Goal: Task Accomplishment & Management: Manage account settings

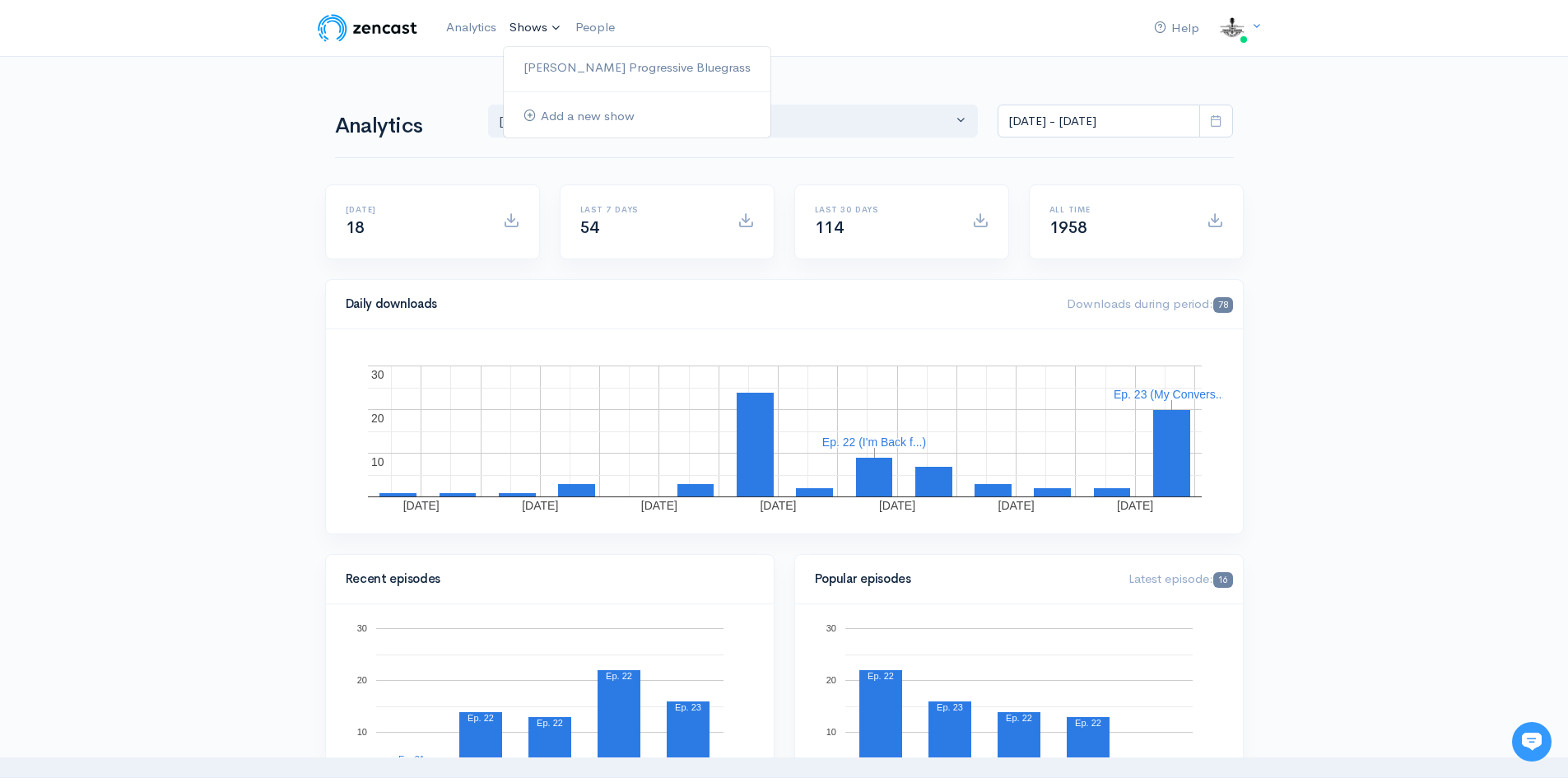
click at [517, 22] on link "Shows" at bounding box center [536, 28] width 66 height 36
click at [585, 72] on link "[PERSON_NAME] Progressive Bluegrass" at bounding box center [636, 67] width 267 height 28
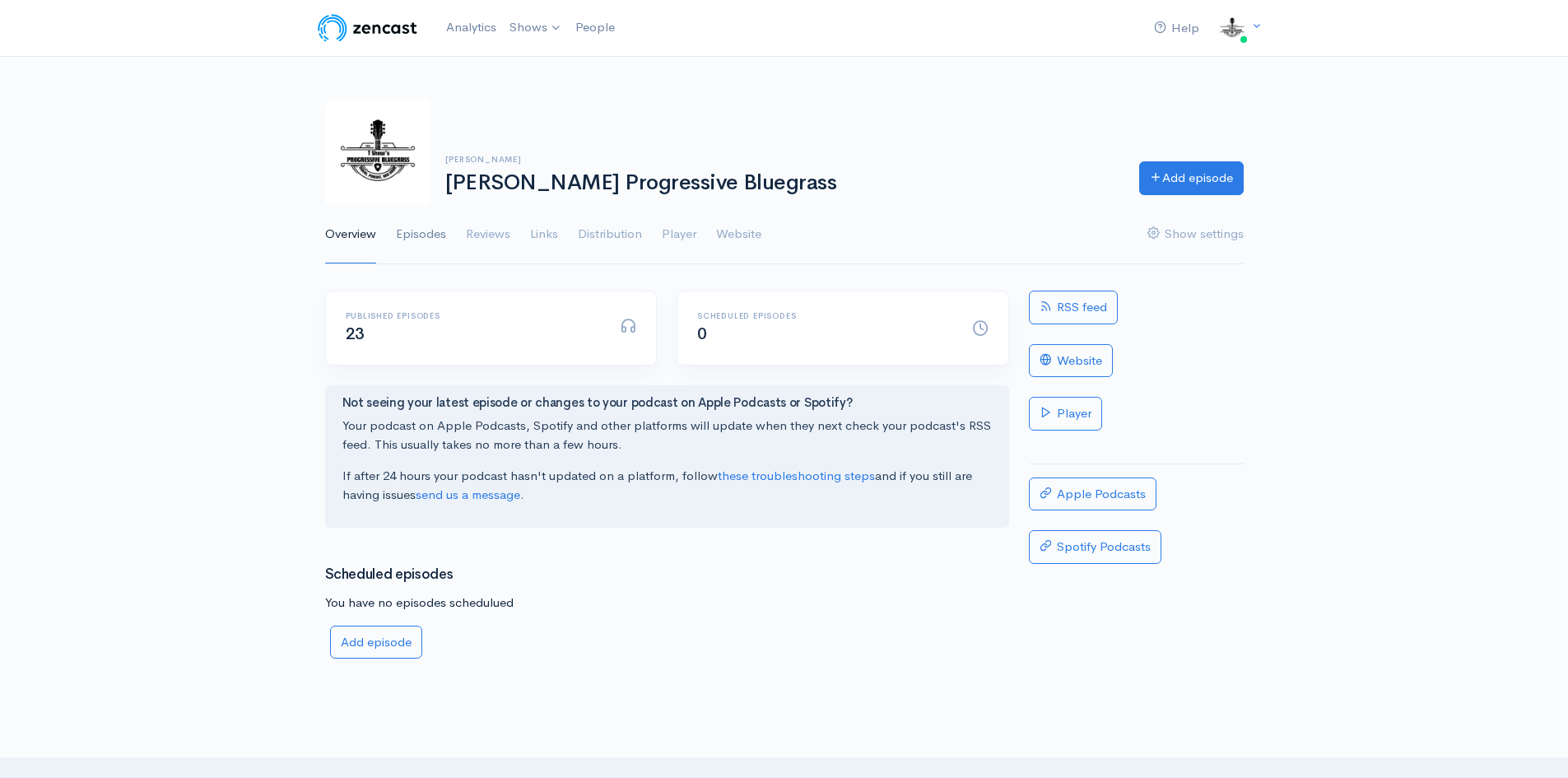
click at [434, 235] on link "Episodes" at bounding box center [421, 235] width 50 height 60
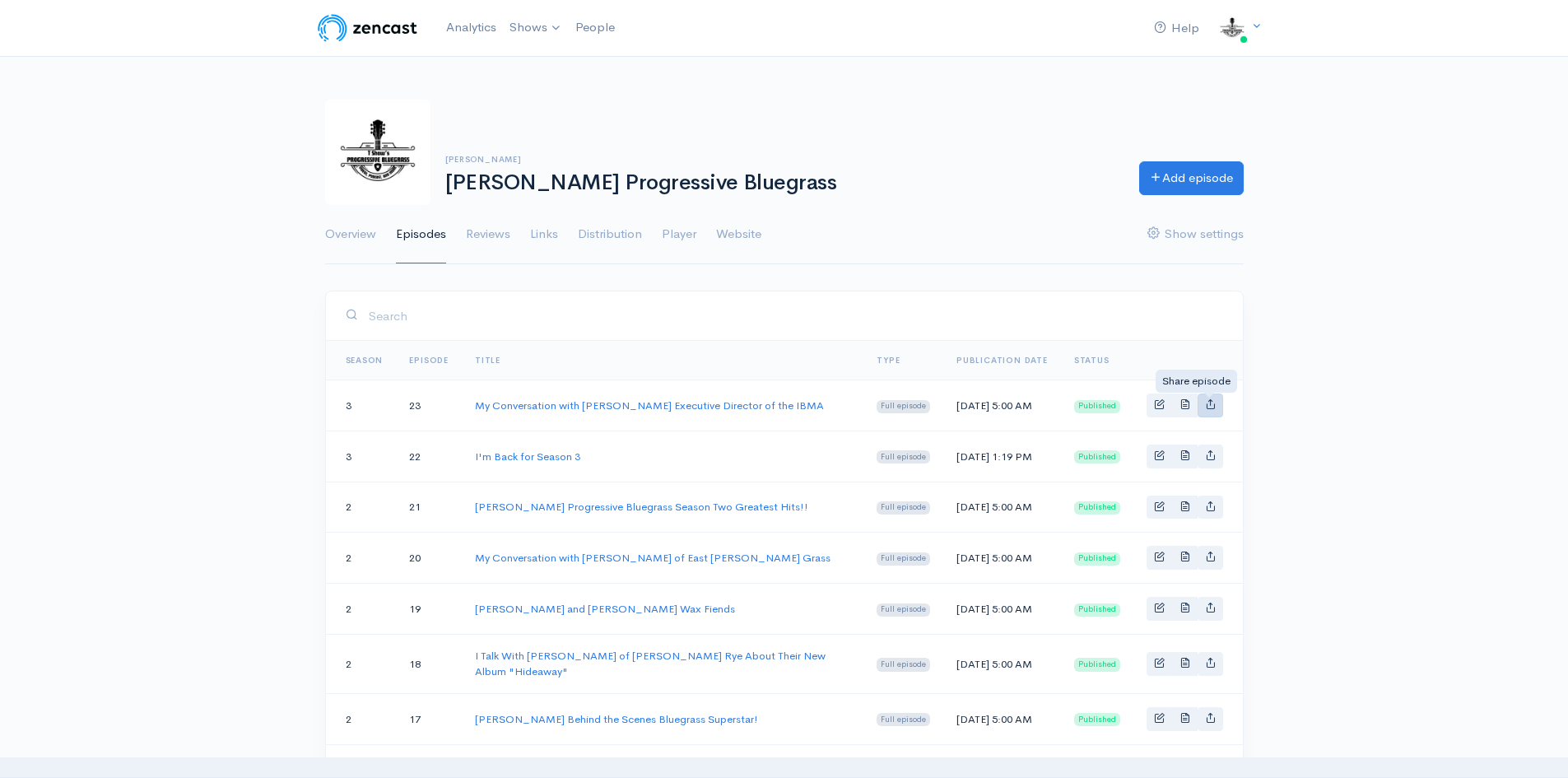
click at [1214, 409] on icon "Basic example" at bounding box center [1210, 404] width 11 height 11
type input "[URL][DOMAIN_NAME][PERSON_NAME][PERSON_NAME]"
type input "[URL][DOMAIN_NAME][PERSON_NAME]"
type input "<iframe src='[URL][DOMAIN_NAME]' width='100%' height='190' frameborder='0' scro…"
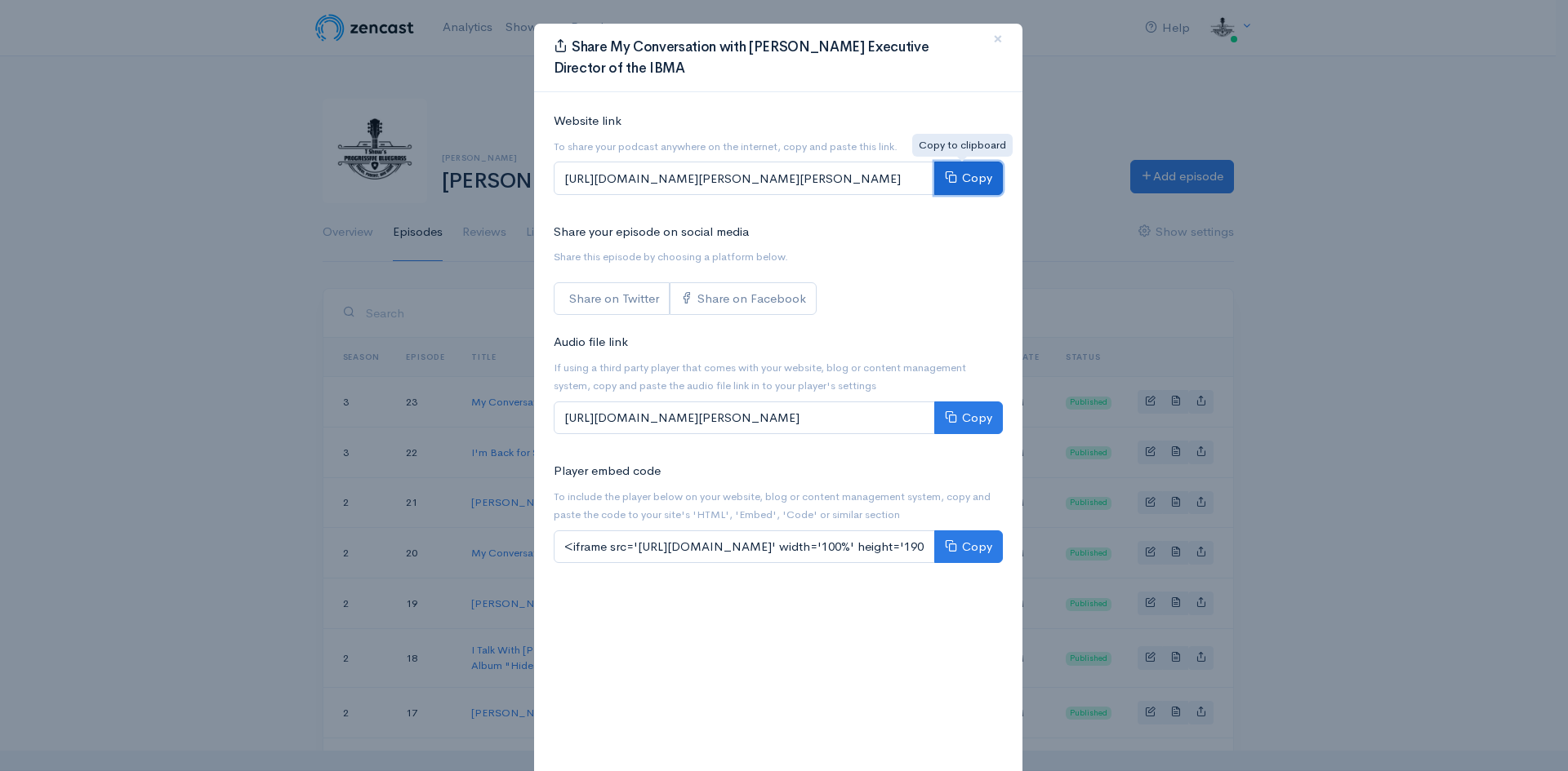
click at [964, 177] on button "Copy" at bounding box center [968, 178] width 68 height 34
click at [993, 35] on span "×" at bounding box center [998, 39] width 10 height 24
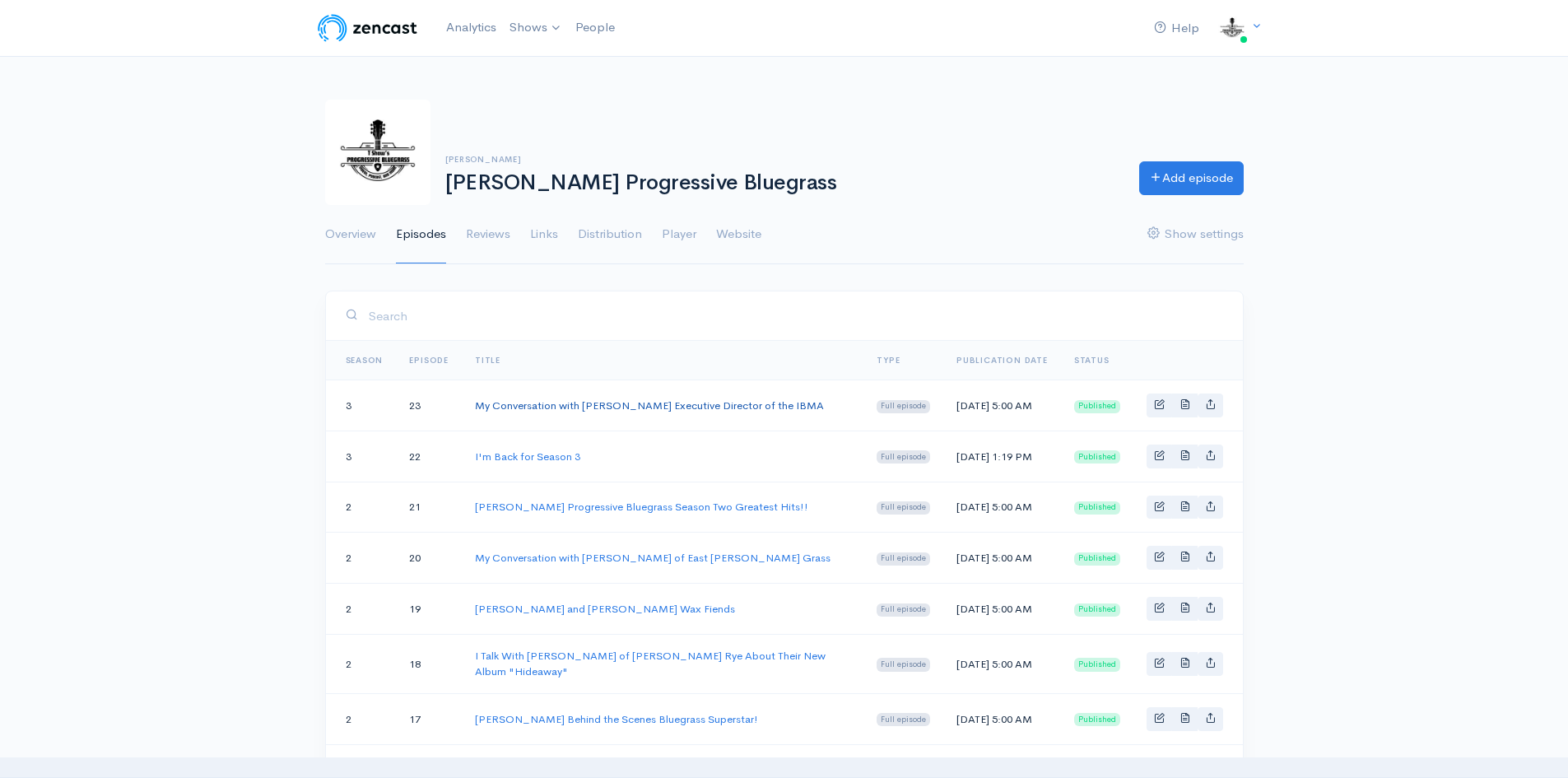
click at [612, 413] on link "My Conversation with [PERSON_NAME] Executive Director of the IBMA" at bounding box center [649, 405] width 349 height 14
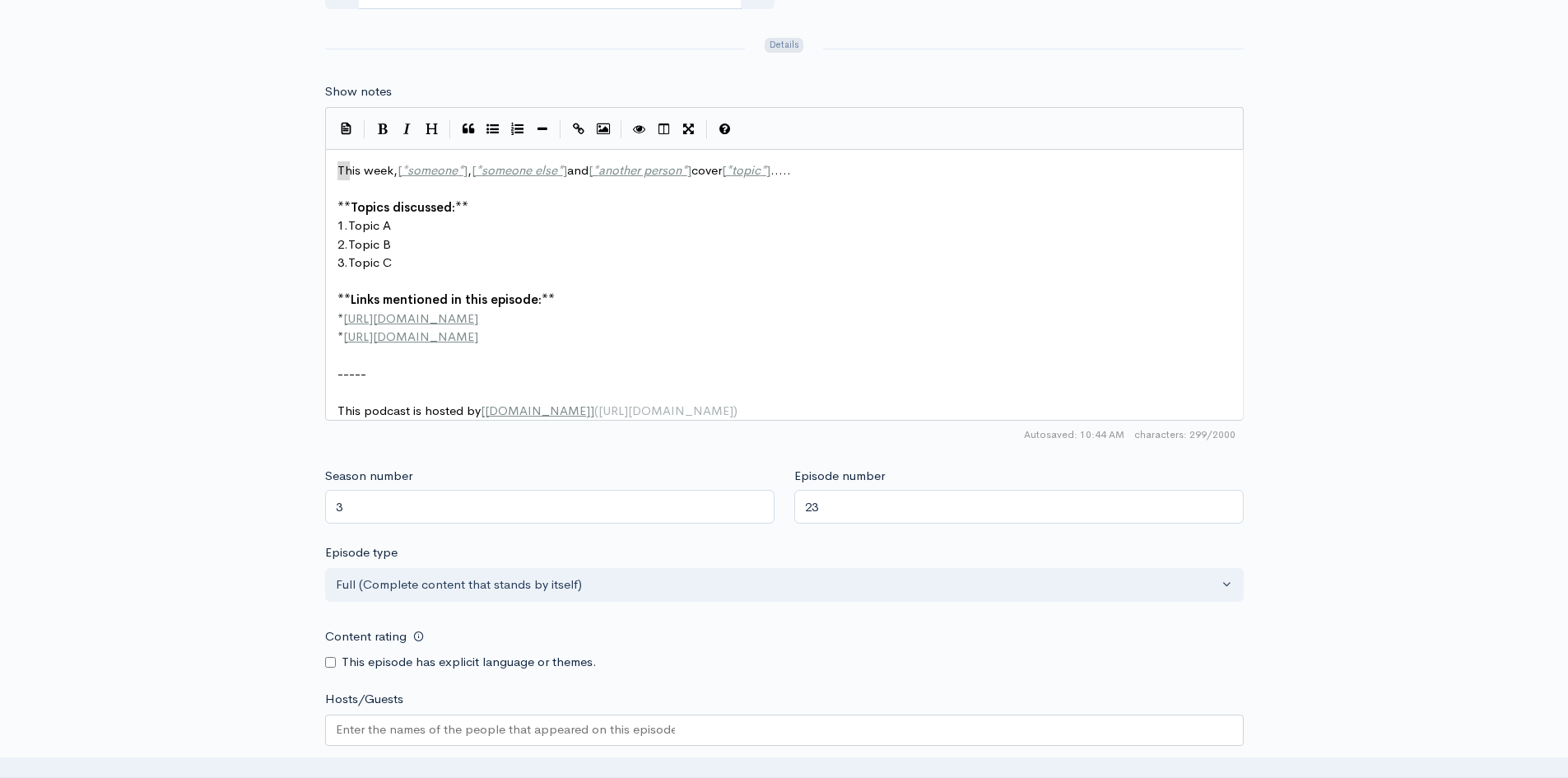
scroll to position [6, 0]
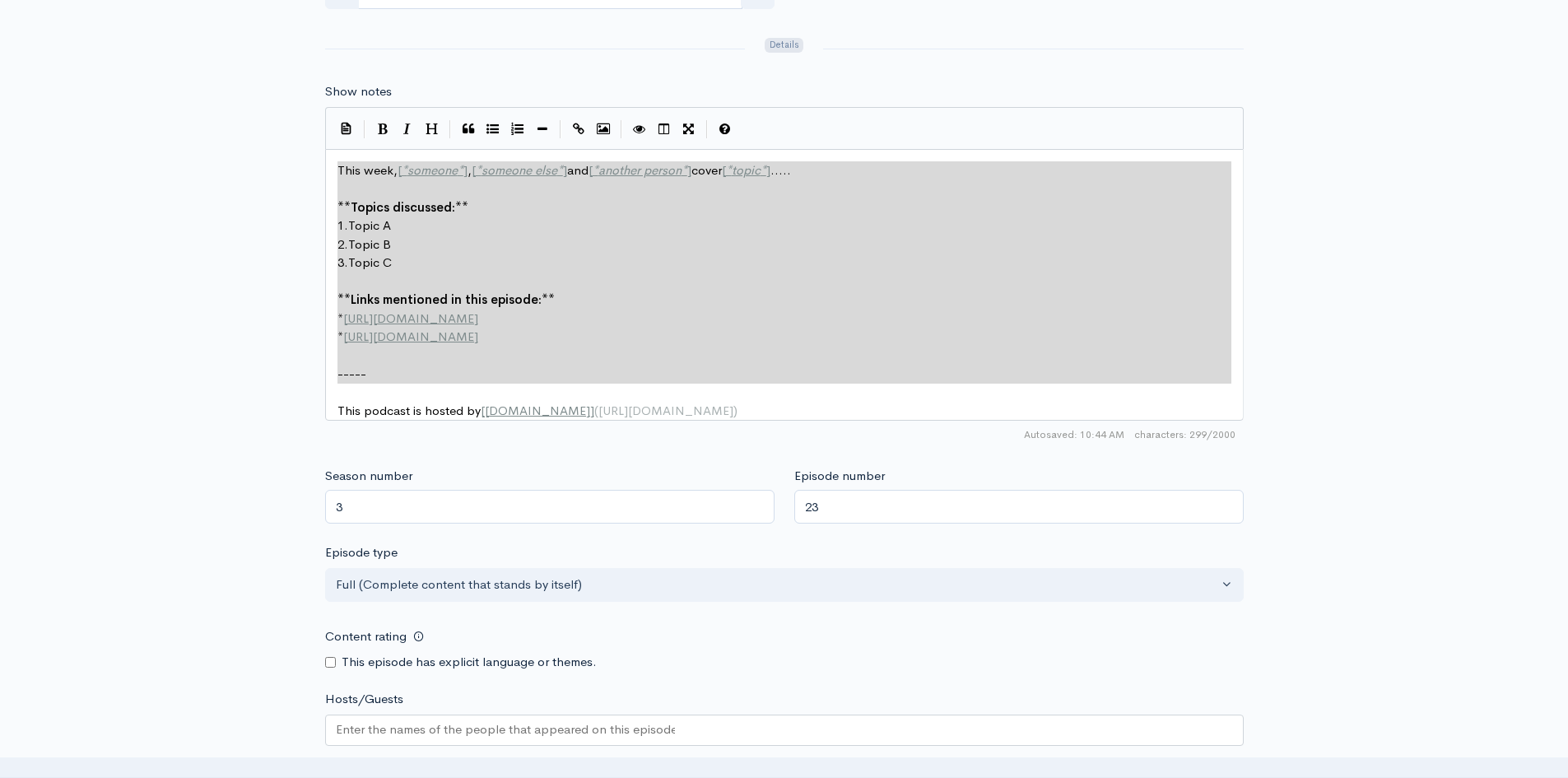
type textarea "This week, [*someone*], [*someone else*] and [*another person*] cover [*topic*]…"
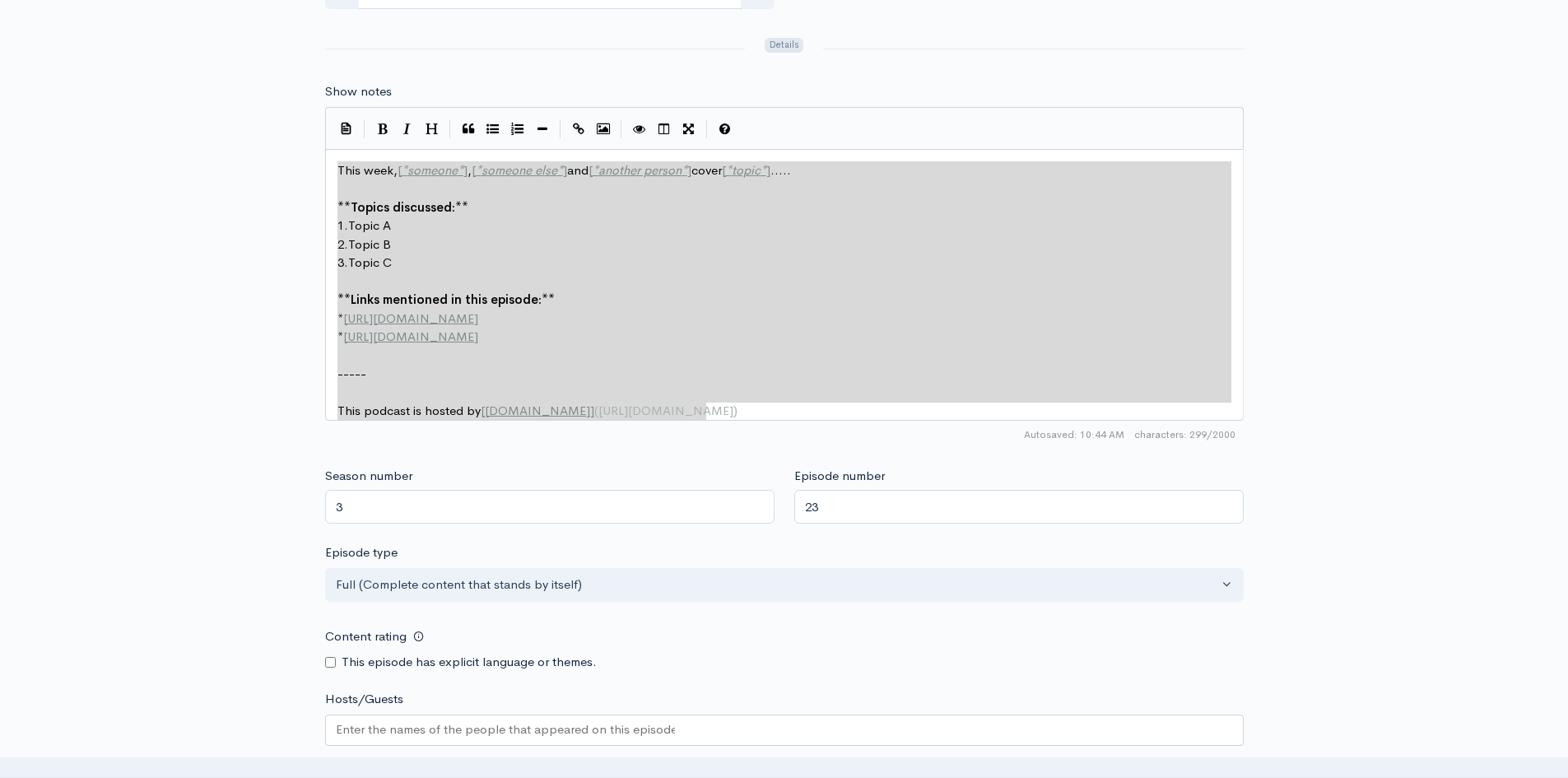
drag, startPoint x: 337, startPoint y: 164, endPoint x: 867, endPoint y: 415, distance: 586.4
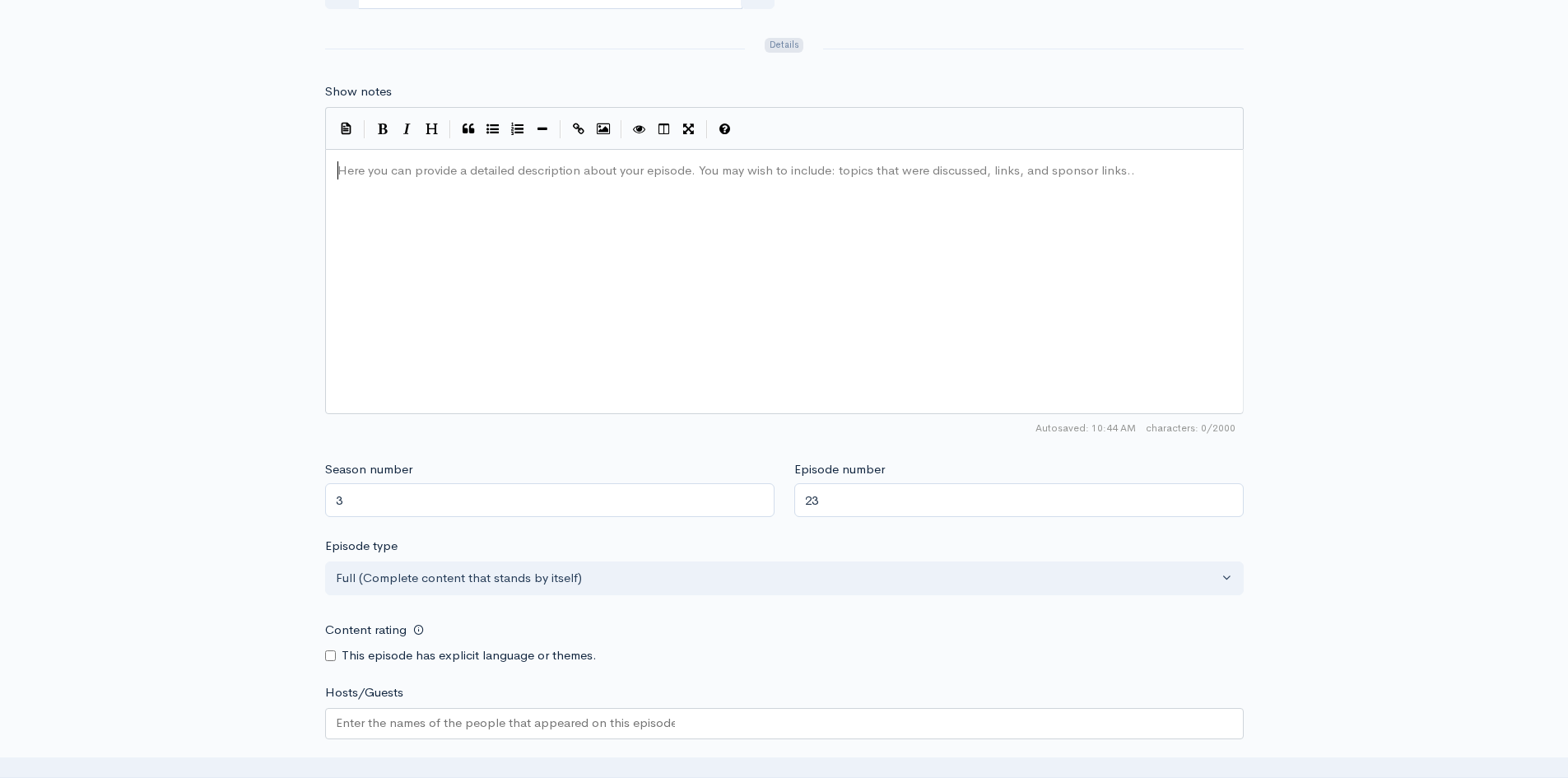
scroll to position [1327, 0]
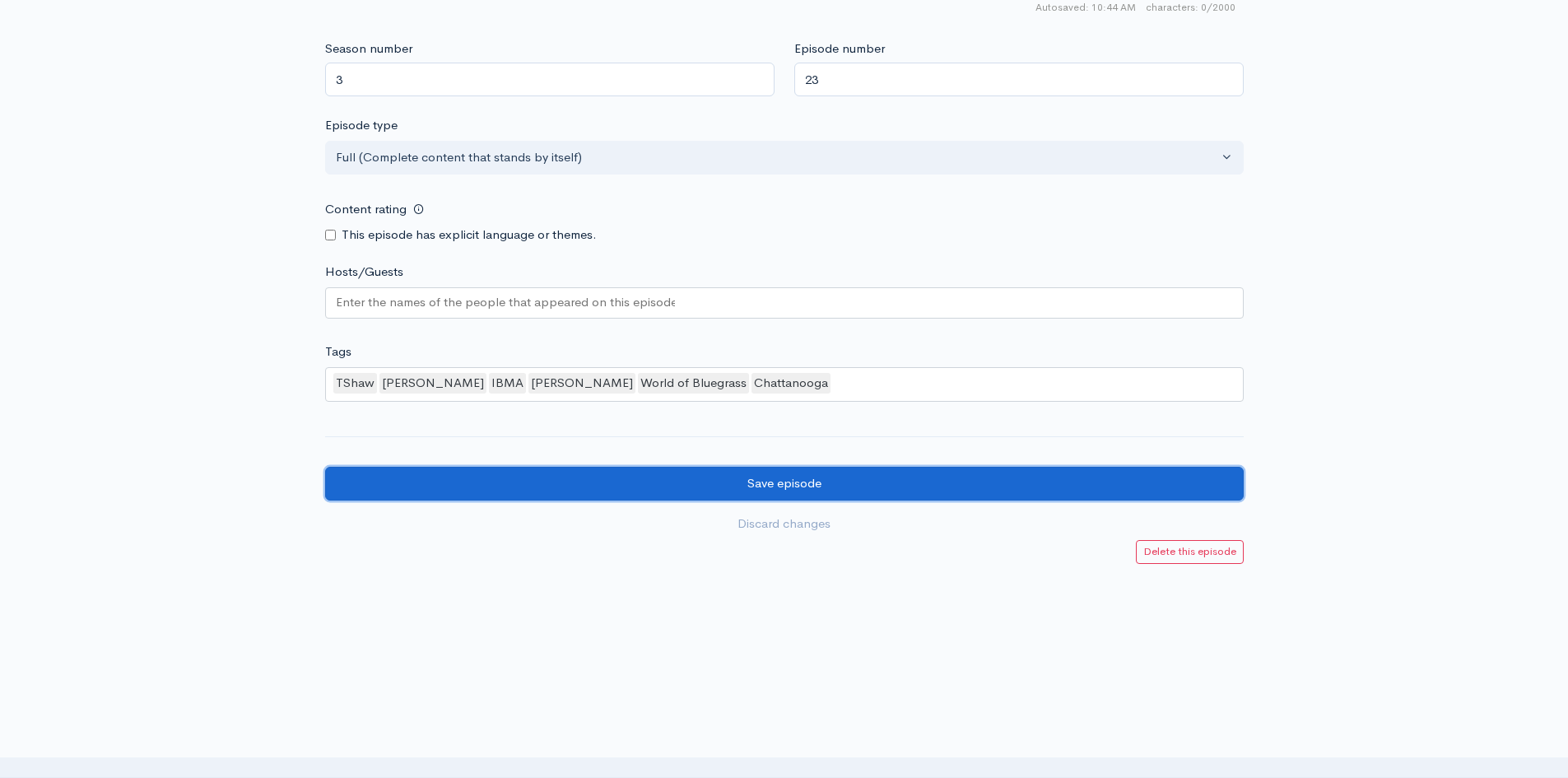
click at [756, 483] on input "Save episode" at bounding box center [785, 483] width 919 height 34
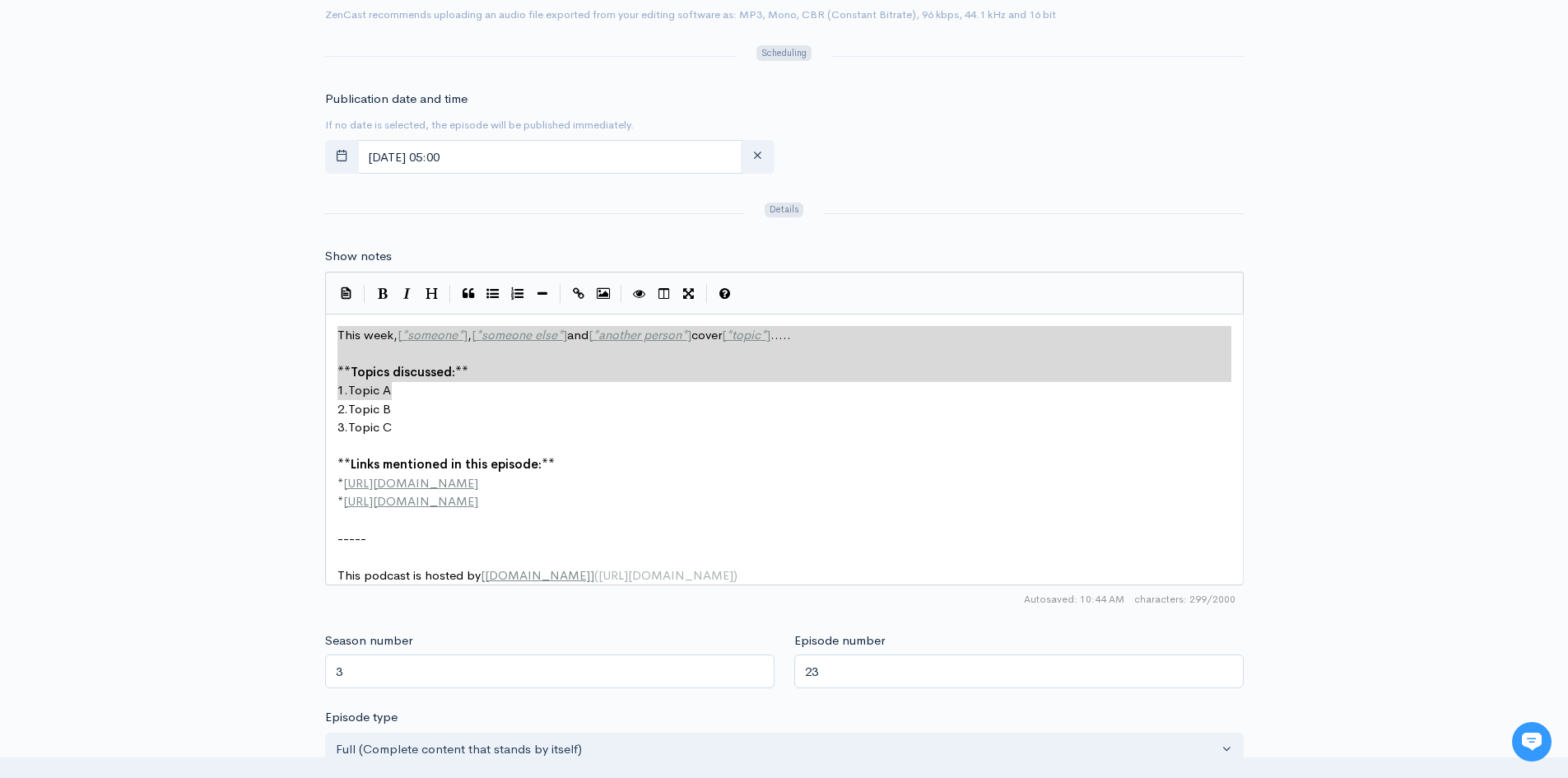
scroll to position [6, 0]
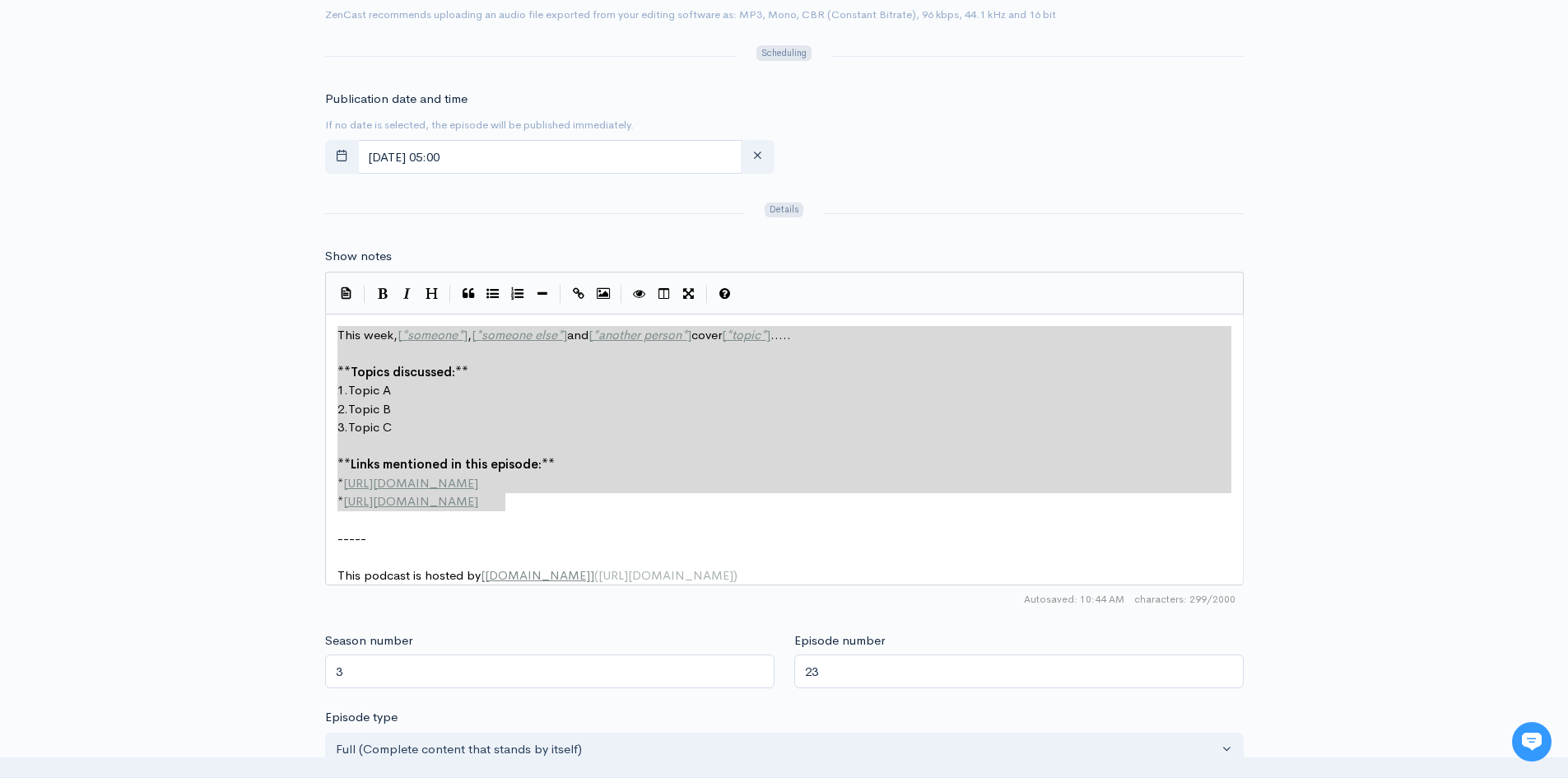
drag, startPoint x: 337, startPoint y: 334, endPoint x: 588, endPoint y: 508, distance: 305.4
type textarea "​This week, [*someone*], [*someone else*] and [*another person*] cover [*topic*…"
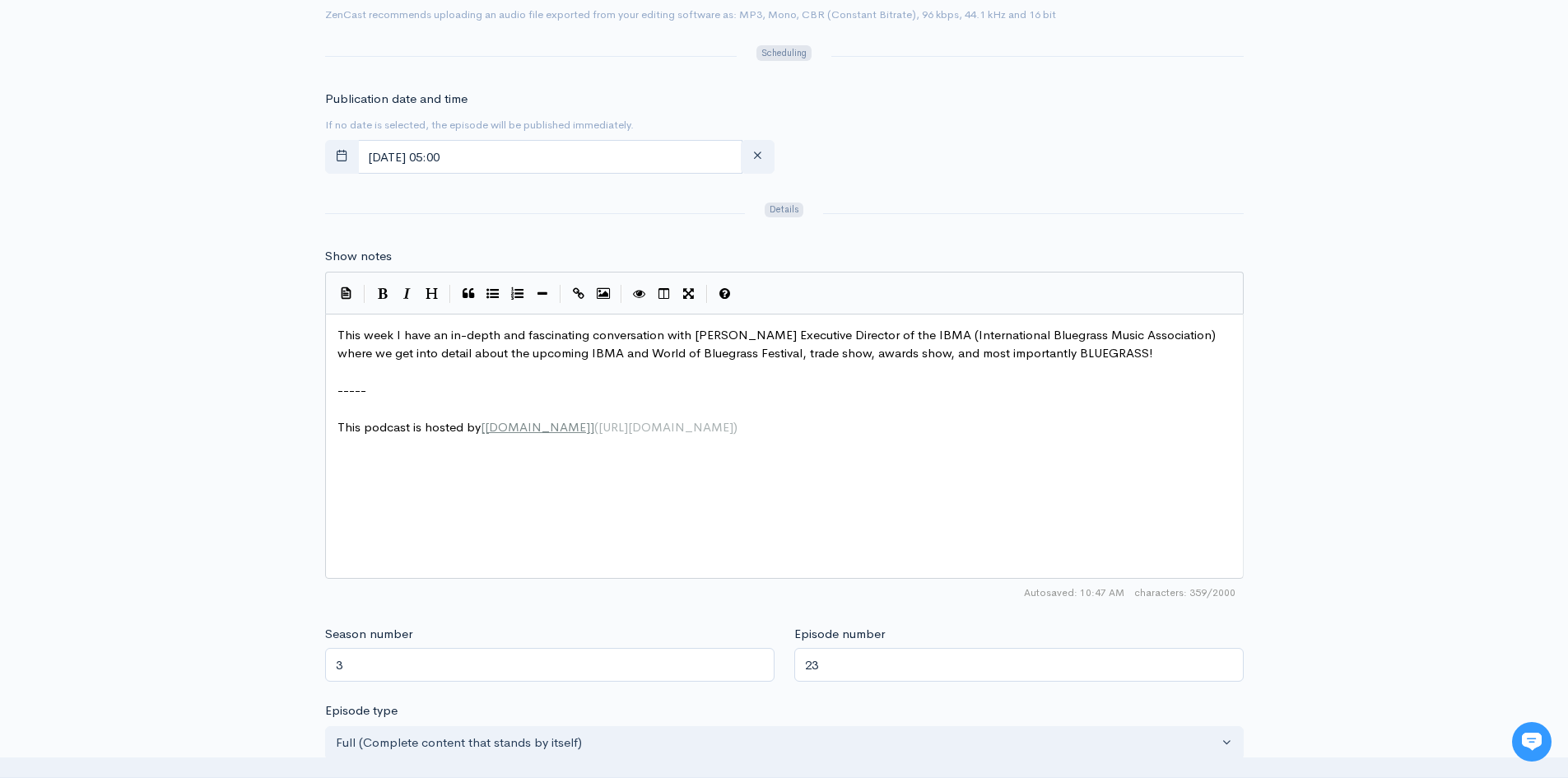
scroll to position [1153, 0]
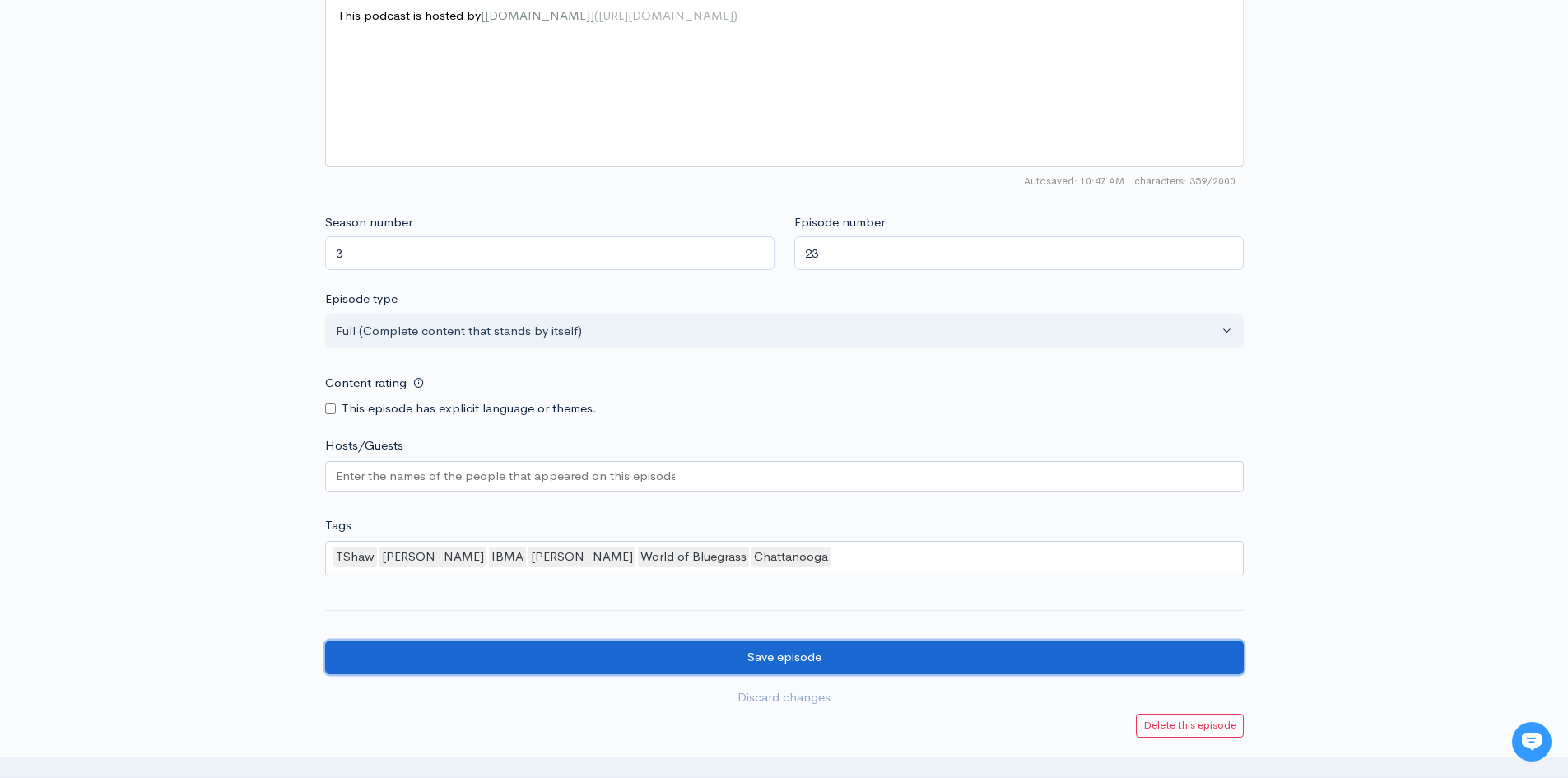
click at [804, 651] on input "Save episode" at bounding box center [785, 657] width 919 height 34
